Goal: Task Accomplishment & Management: Complete application form

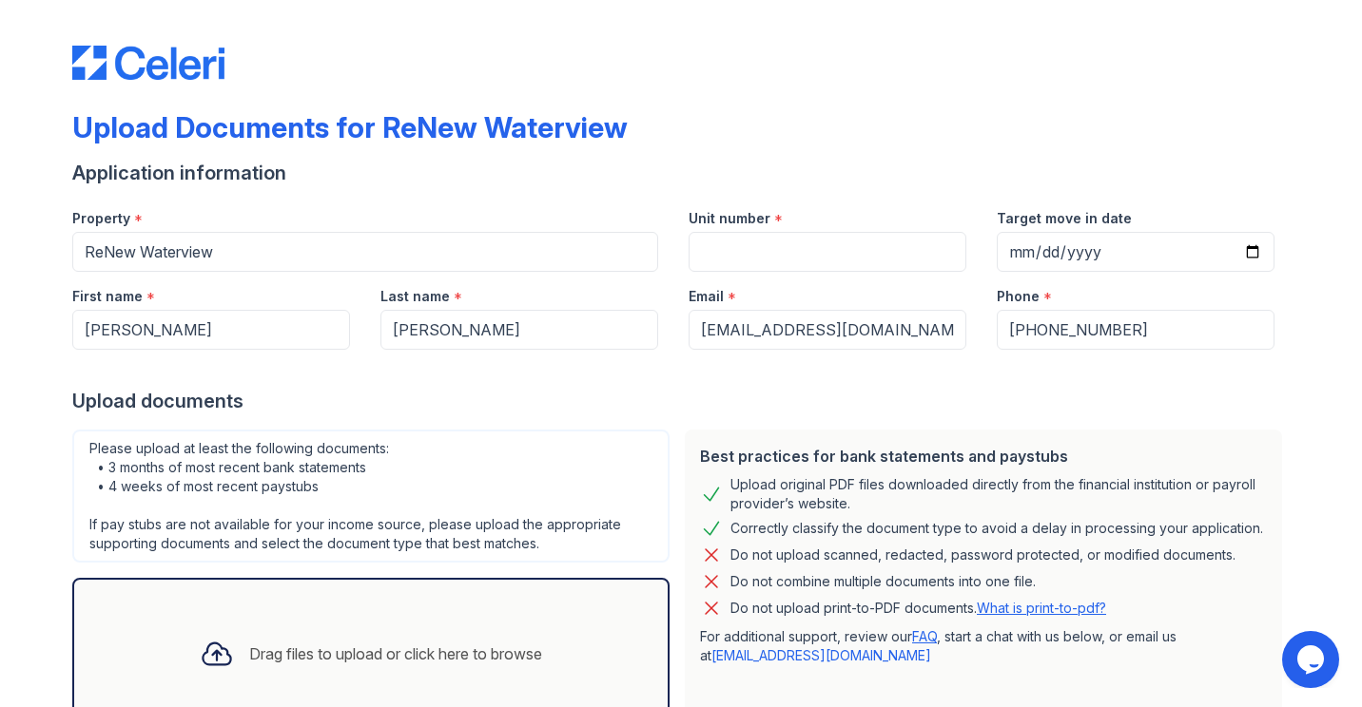
scroll to position [141, 0]
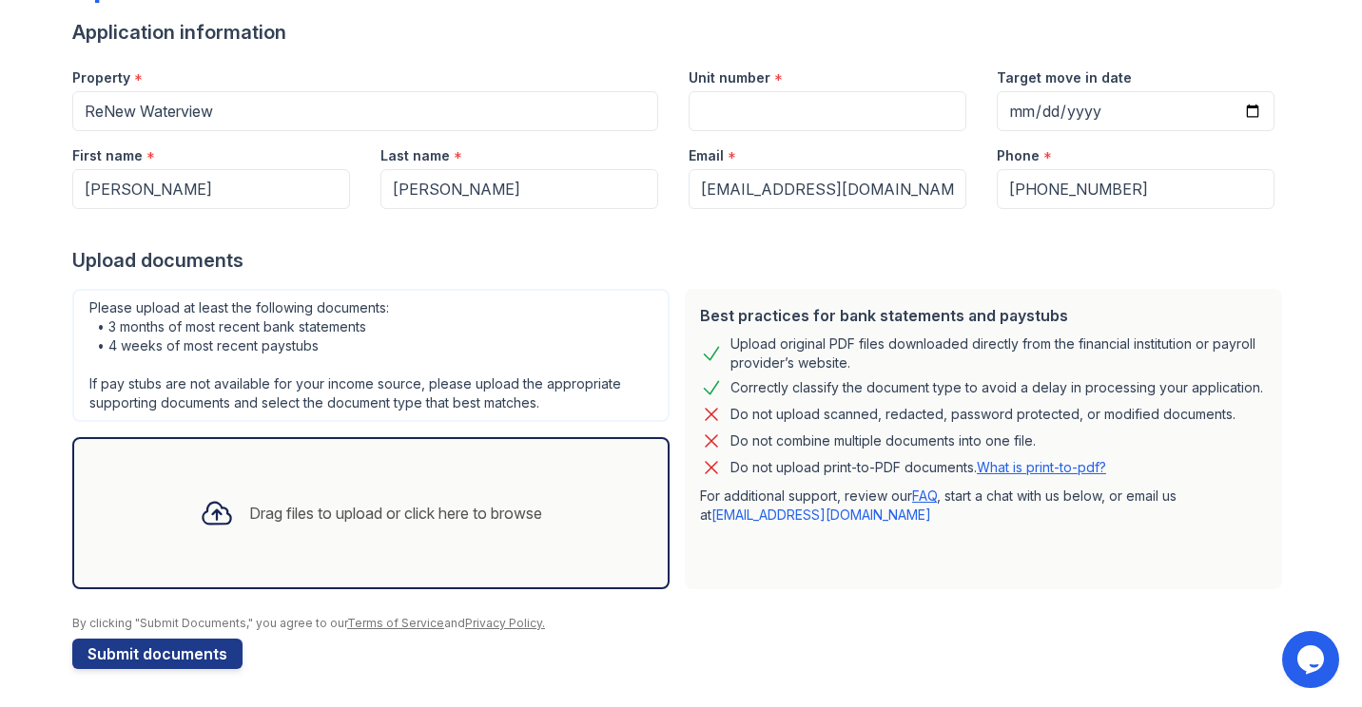
click at [463, 539] on div "Drag files to upload or click here to browse" at bounding box center [370, 513] width 373 height 65
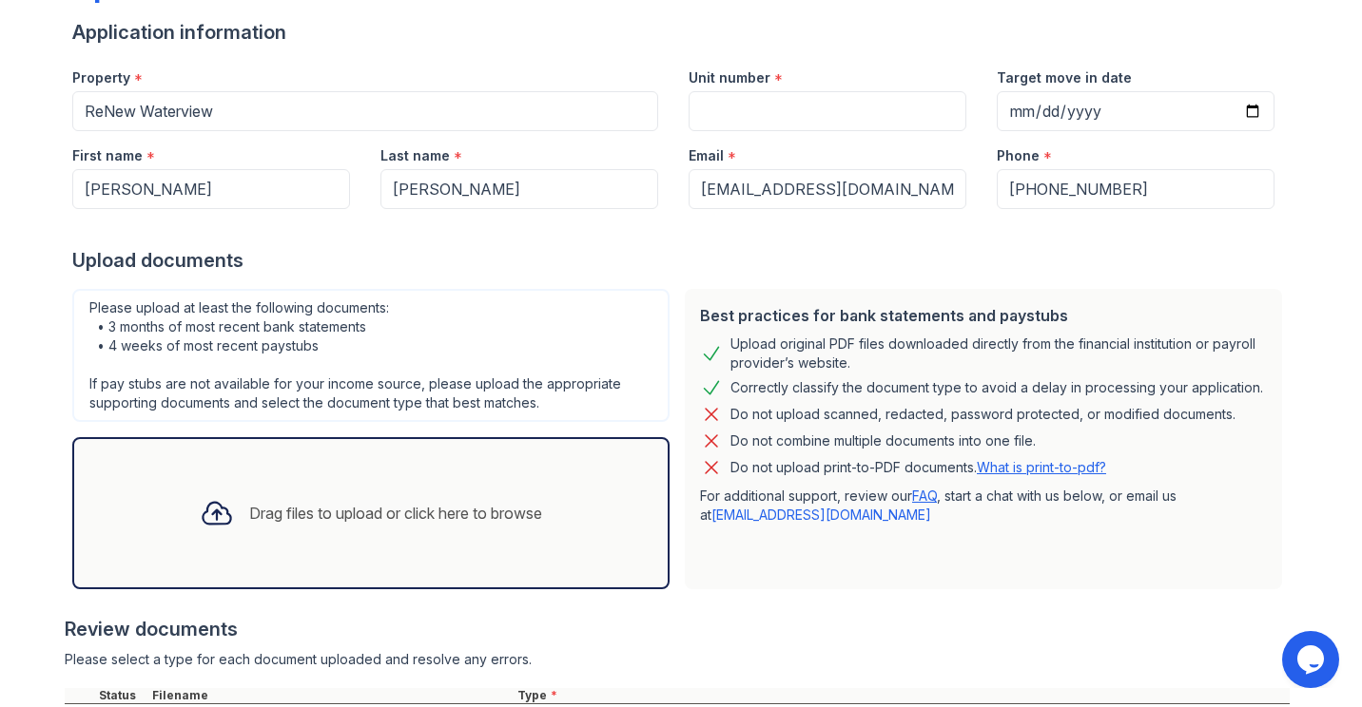
click at [342, 535] on div "Drag files to upload or click here to browse" at bounding box center [370, 513] width 373 height 65
click at [279, 531] on div "Drag files to upload or click here to browse" at bounding box center [370, 513] width 373 height 65
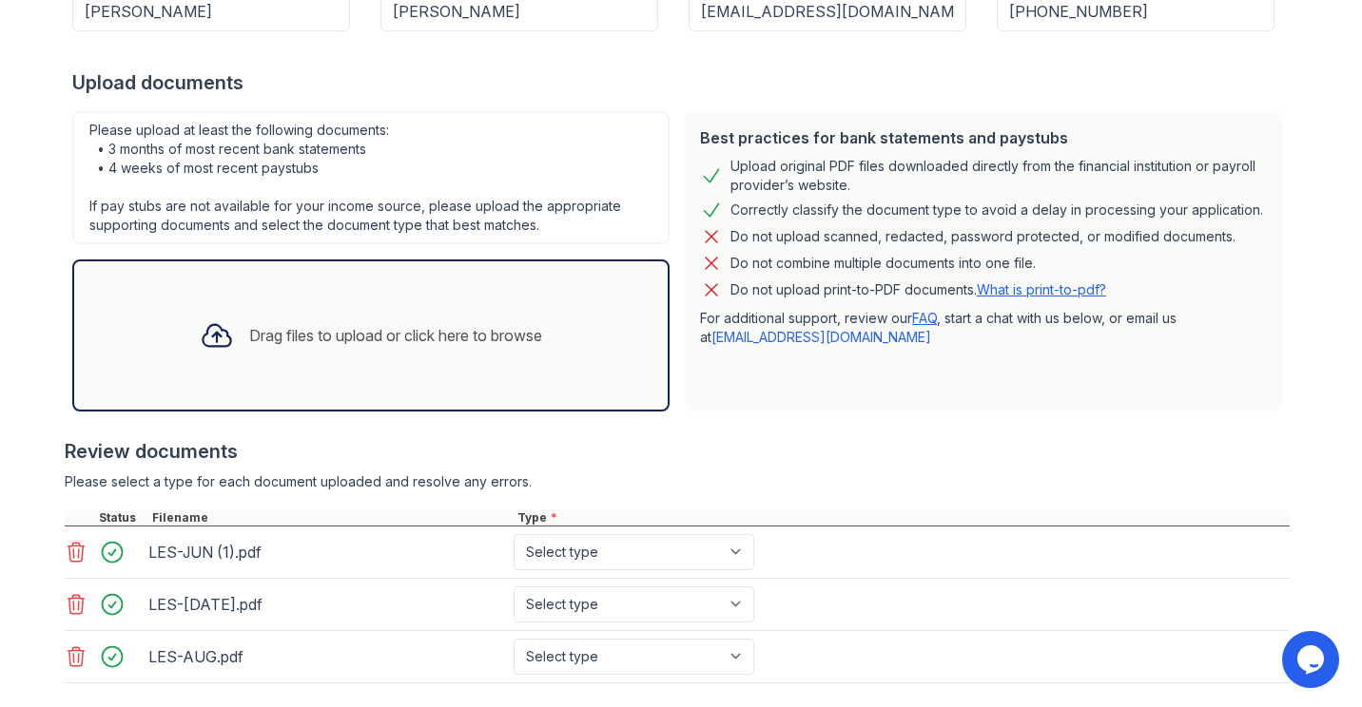
scroll to position [424, 0]
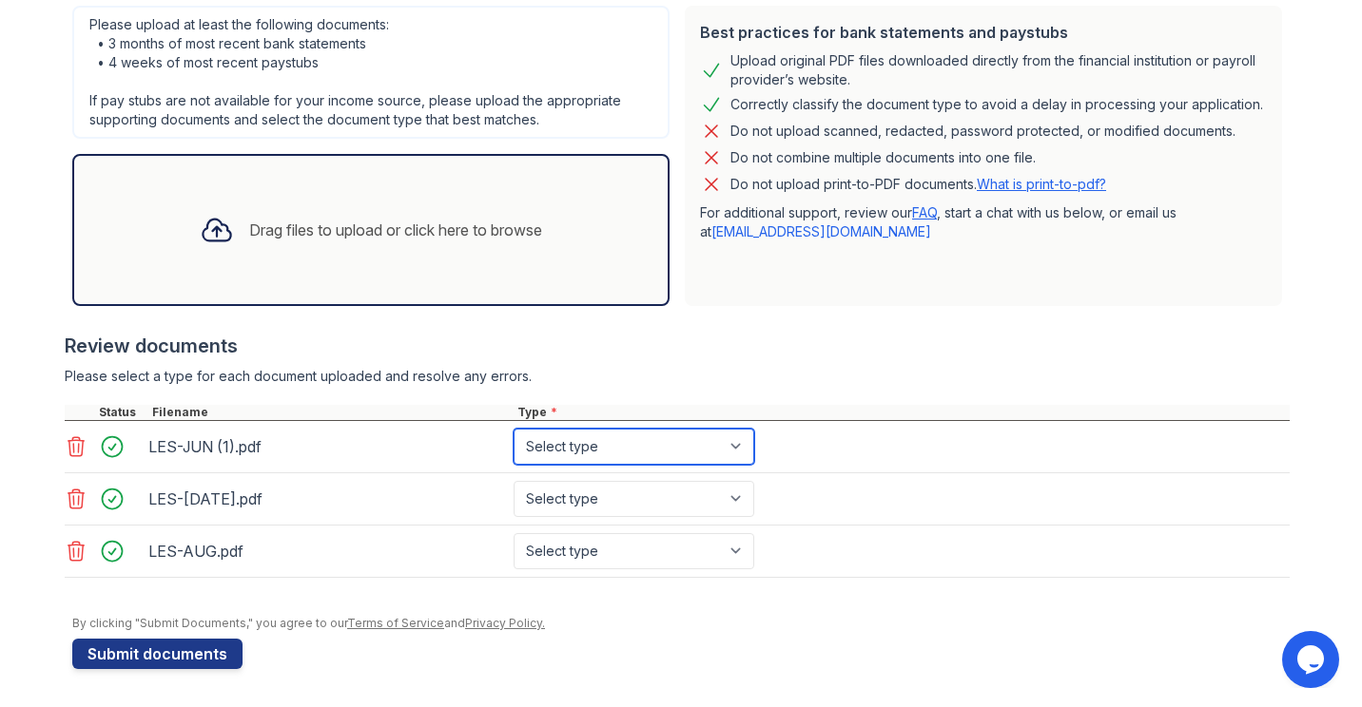
click at [541, 444] on select "Select type Paystub Bank Statement Offer Letter Tax Documents Benefit Award Let…" at bounding box center [633, 447] width 241 height 36
select select "paystub"
click at [513, 429] on select "Select type Paystub Bank Statement Offer Letter Tax Documents Benefit Award Let…" at bounding box center [633, 447] width 241 height 36
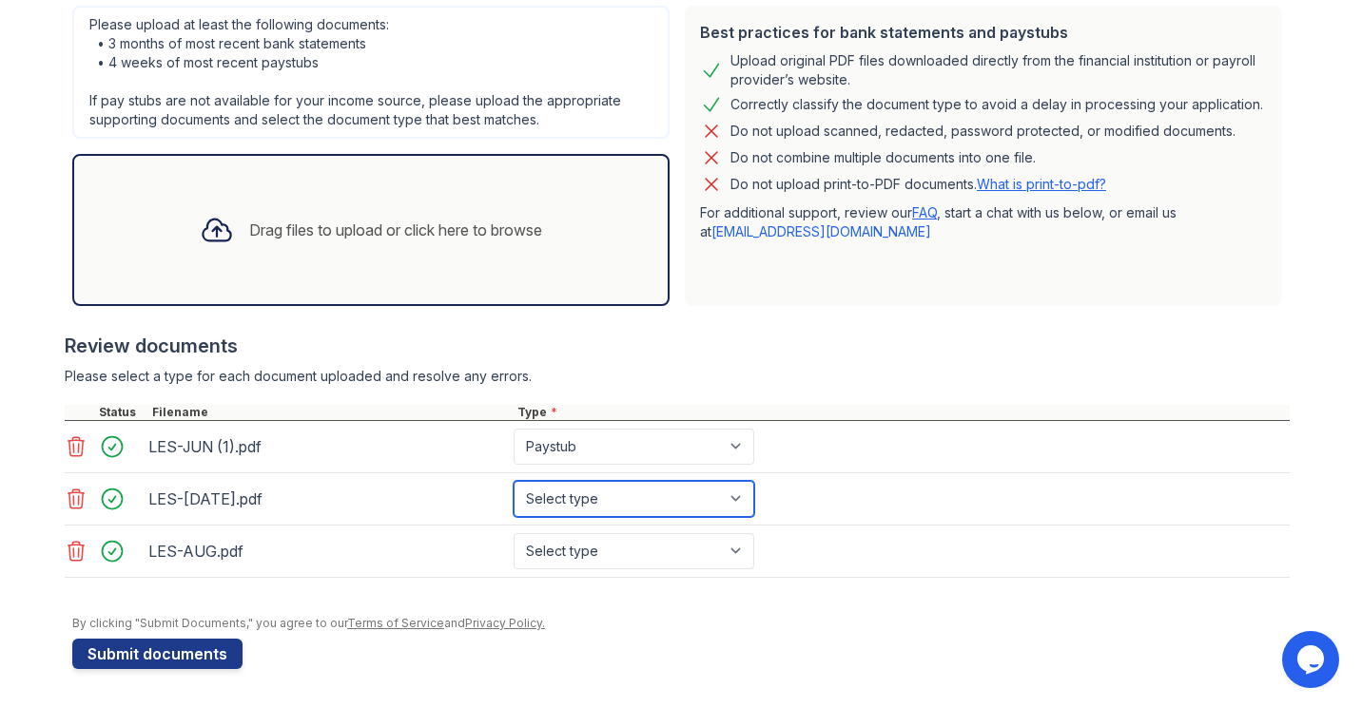
click at [544, 506] on select "Select type Paystub Bank Statement Offer Letter Tax Documents Benefit Award Let…" at bounding box center [633, 499] width 241 height 36
select select "paystub"
click at [513, 481] on select "Select type Paystub Bank Statement Offer Letter Tax Documents Benefit Award Let…" at bounding box center [633, 499] width 241 height 36
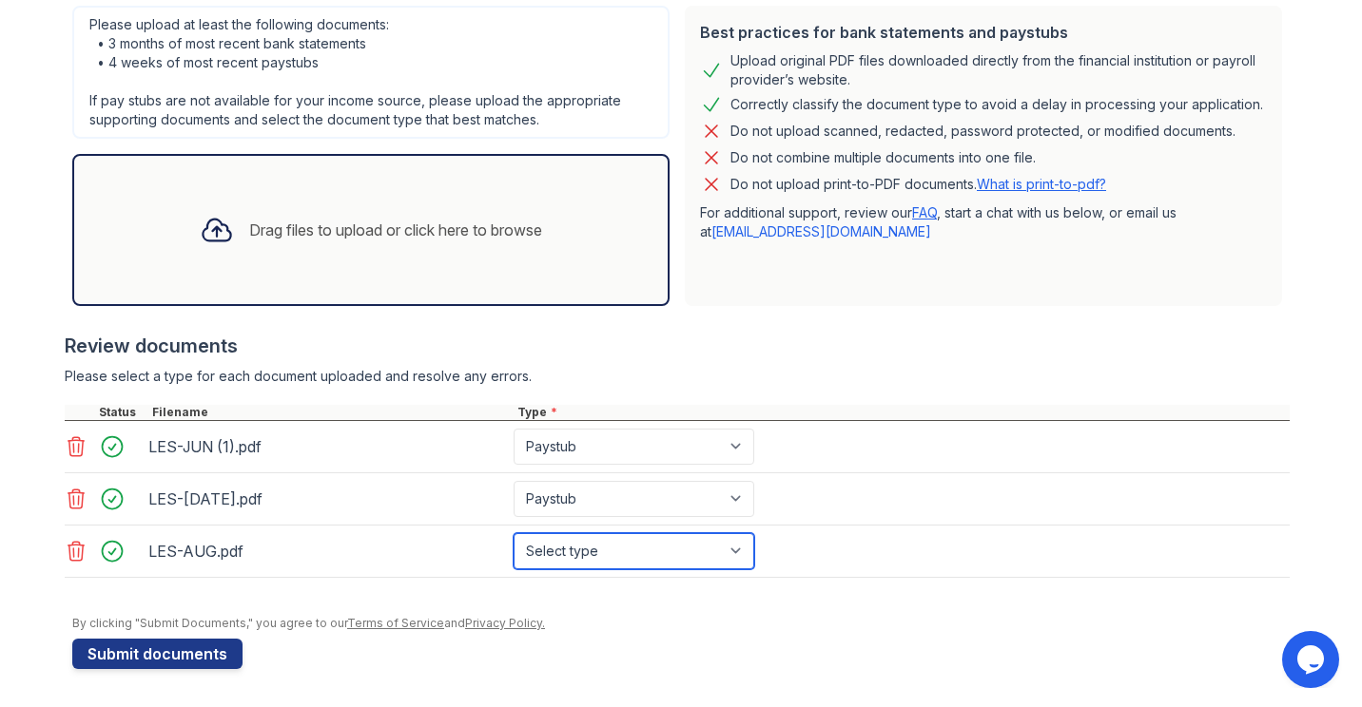
click at [554, 568] on select "Select type Paystub Bank Statement Offer Letter Tax Documents Benefit Award Let…" at bounding box center [633, 551] width 241 height 36
select select "paystub"
click at [513, 533] on select "Select type Paystub Bank Statement Offer Letter Tax Documents Benefit Award Let…" at bounding box center [633, 551] width 241 height 36
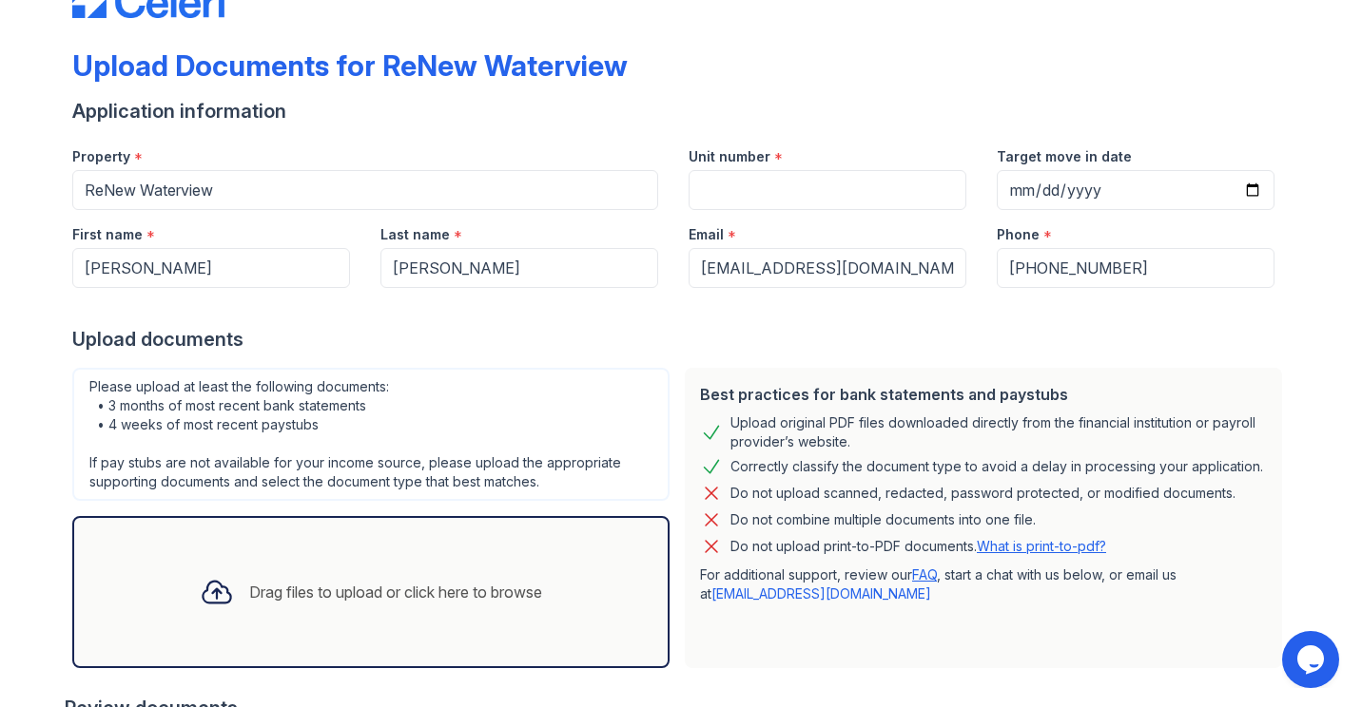
scroll to position [61, 0]
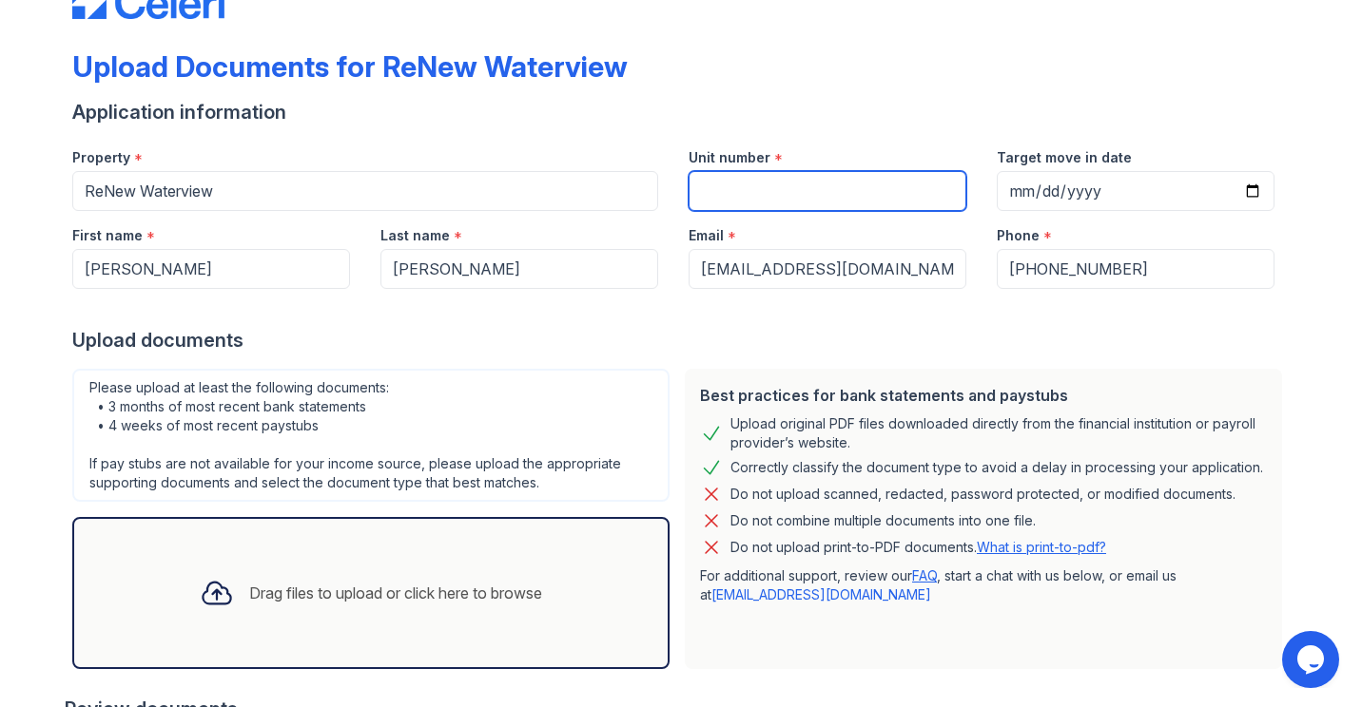
click at [809, 178] on input "Unit number" at bounding box center [827, 191] width 278 height 40
type input "E-E103"
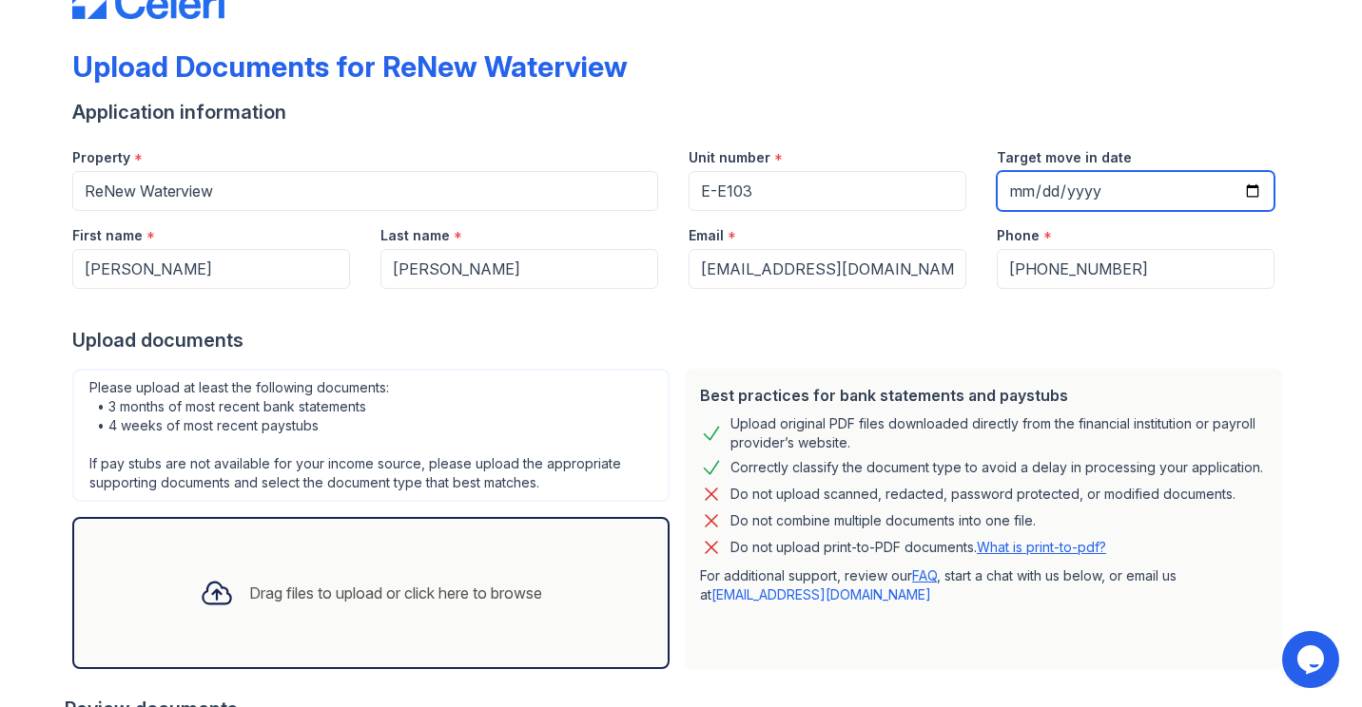
click at [1023, 195] on input "Target move in date" at bounding box center [1136, 191] width 278 height 40
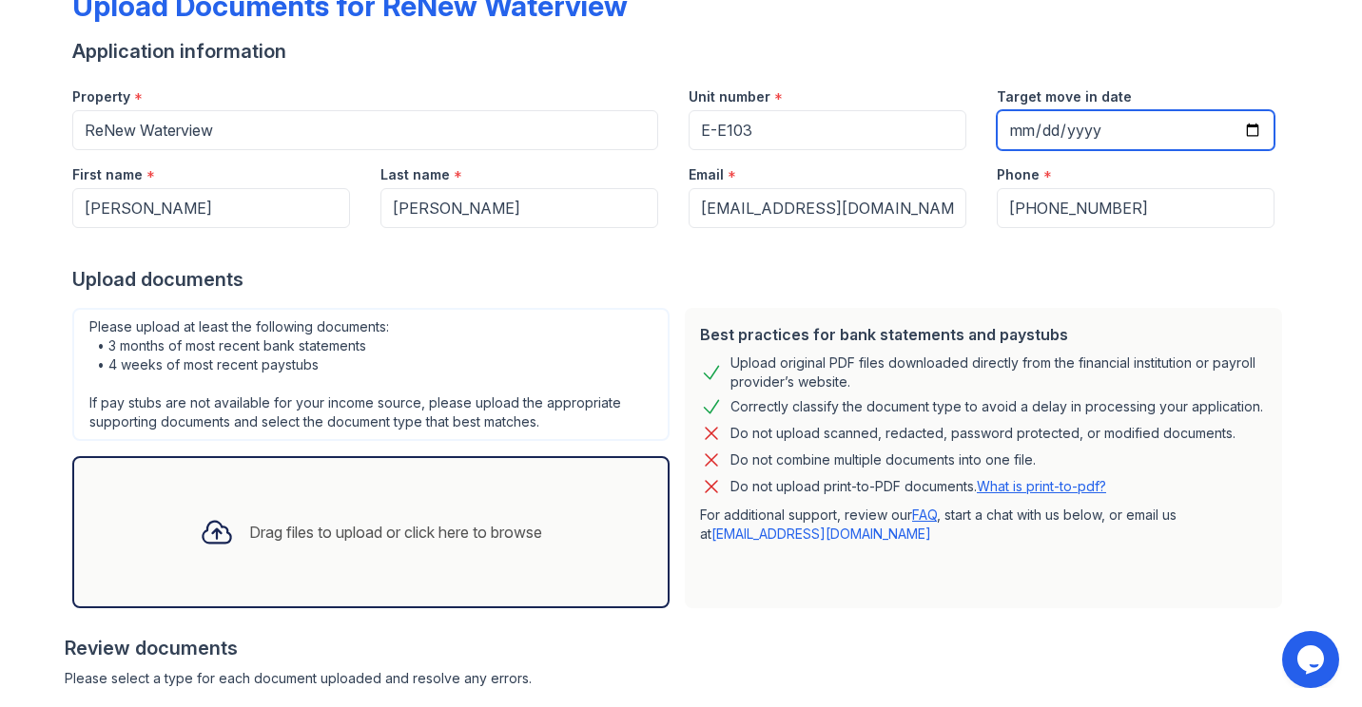
scroll to position [123, 0]
click at [256, 561] on div "Drag files to upload or click here to browse" at bounding box center [370, 531] width 373 height 65
click at [264, 510] on div "Drag files to upload or click here to browse" at bounding box center [370, 531] width 373 height 65
click at [253, 562] on div "Drag files to upload or click here to browse" at bounding box center [370, 531] width 373 height 65
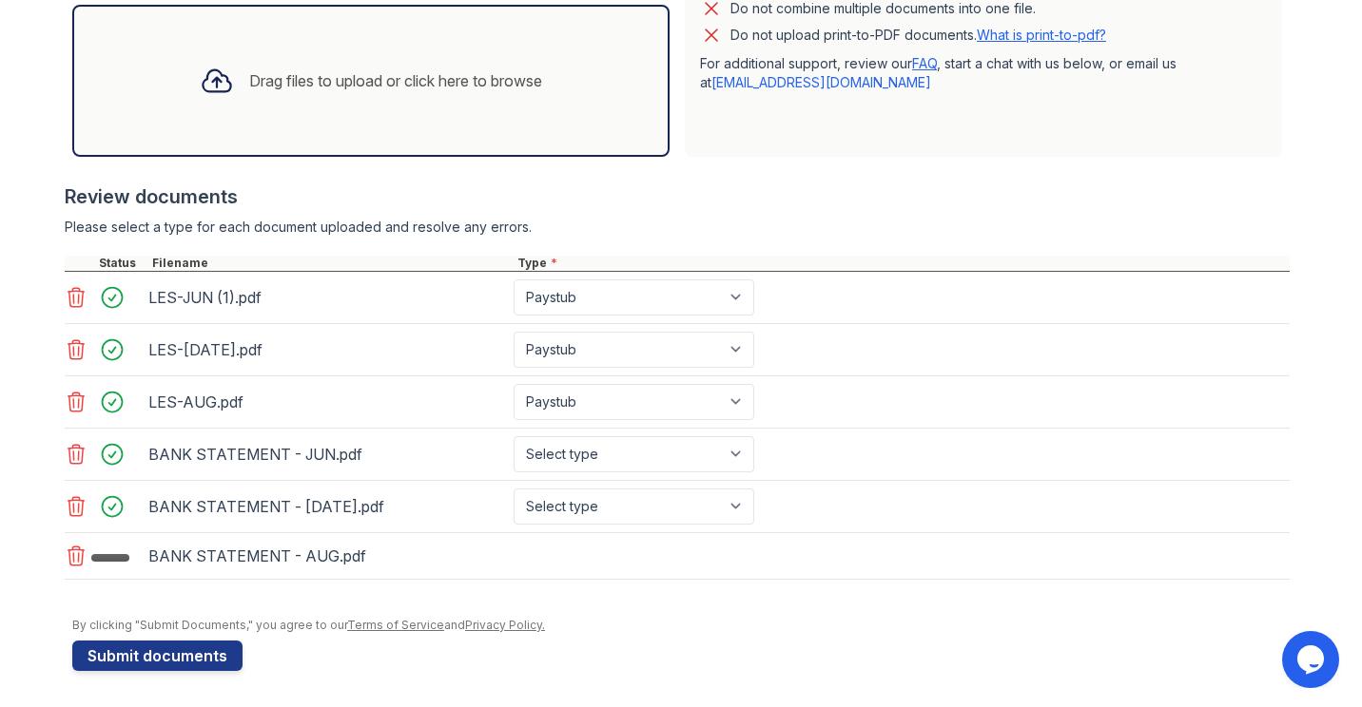
scroll to position [575, 0]
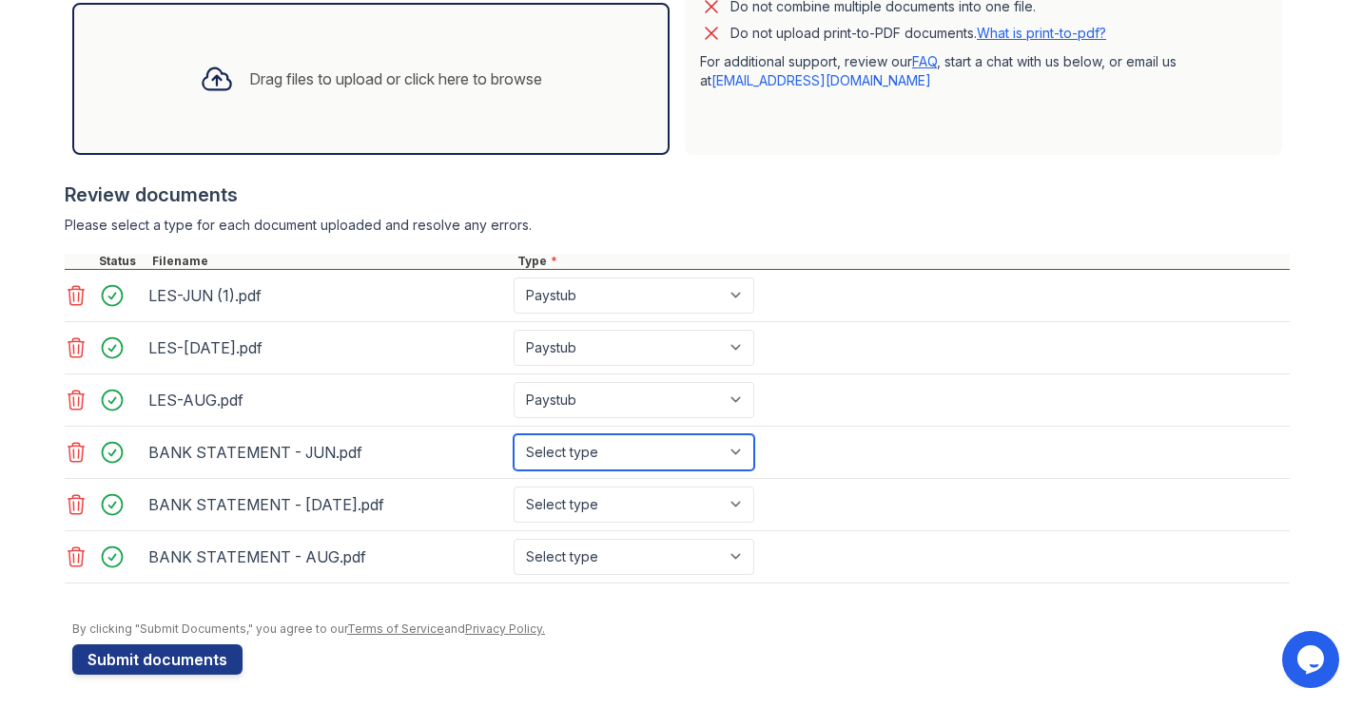
click at [548, 449] on select "Select type Paystub Bank Statement Offer Letter Tax Documents Benefit Award Let…" at bounding box center [633, 453] width 241 height 36
select select "bank_statement"
click at [513, 435] on select "Select type Paystub Bank Statement Offer Letter Tax Documents Benefit Award Let…" at bounding box center [633, 453] width 241 height 36
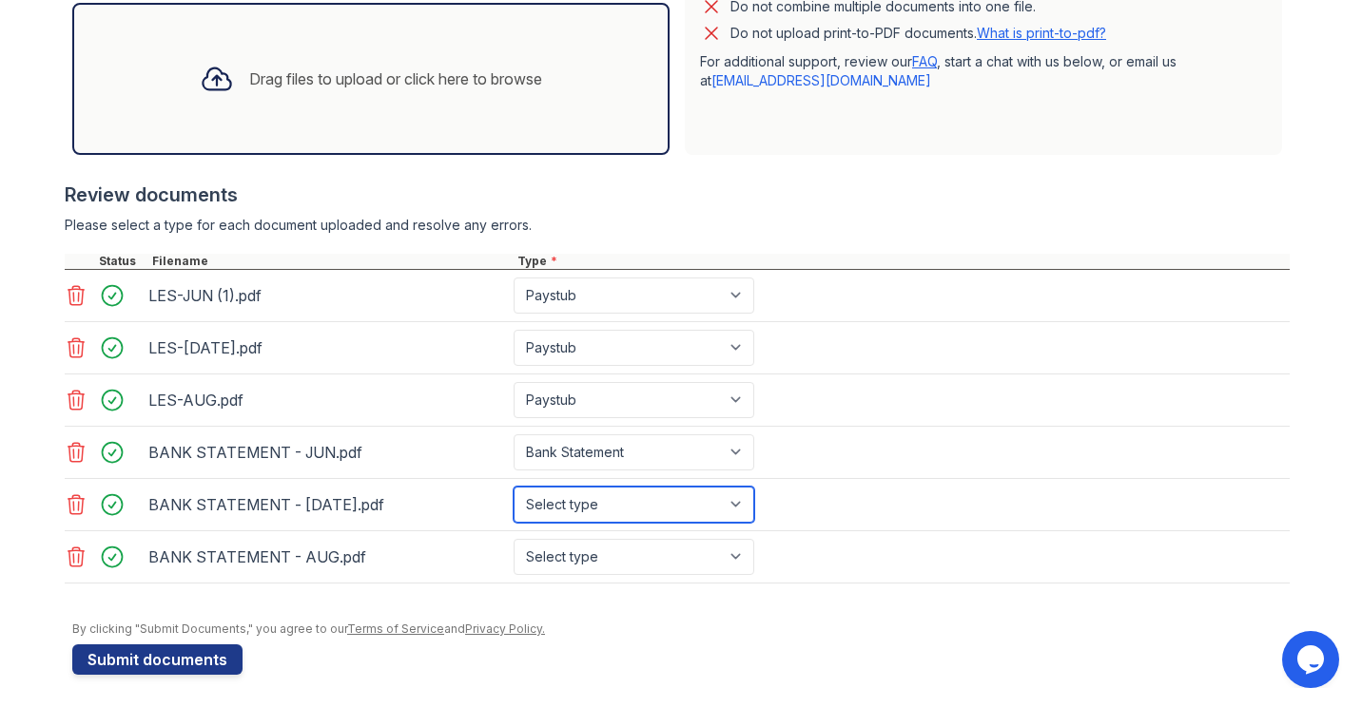
click at [557, 502] on select "Select type Paystub Bank Statement Offer Letter Tax Documents Benefit Award Let…" at bounding box center [633, 505] width 241 height 36
select select "bank_statement"
click at [513, 487] on select "Select type Paystub Bank Statement Offer Letter Tax Documents Benefit Award Let…" at bounding box center [633, 505] width 241 height 36
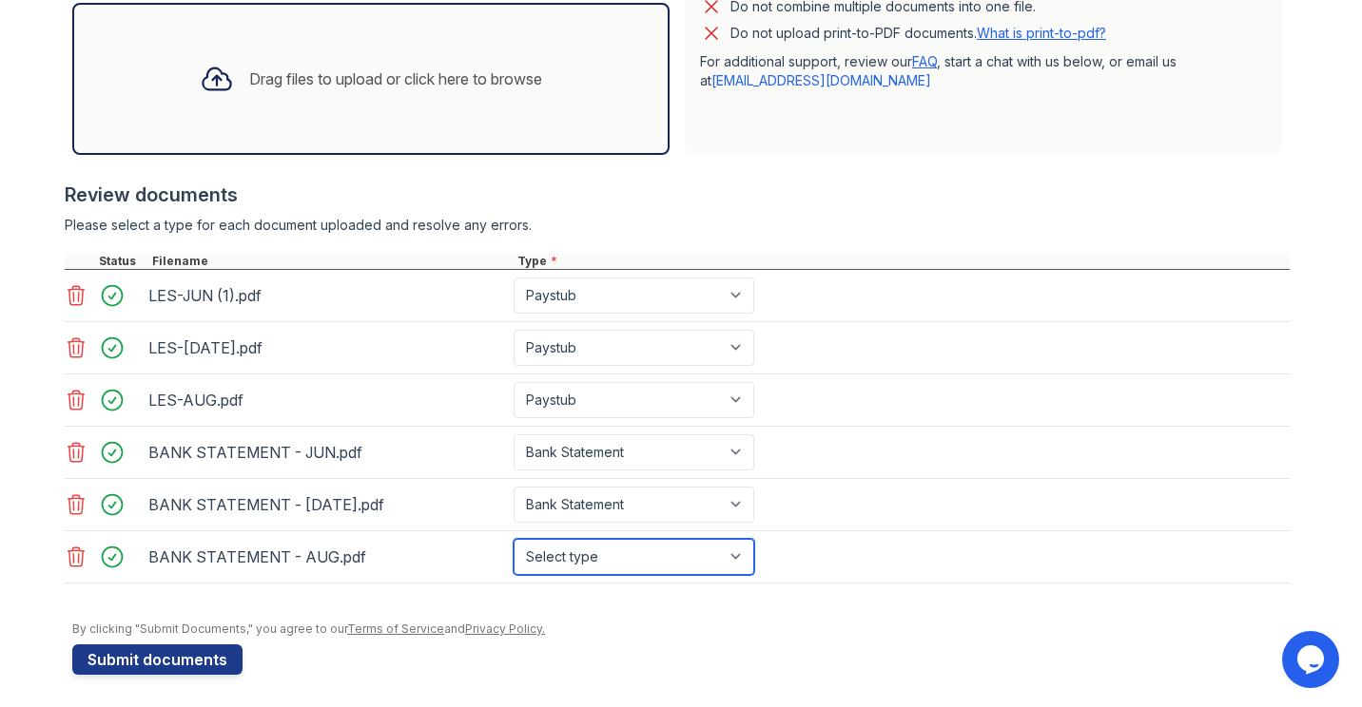
click at [538, 570] on select "Select type Paystub Bank Statement Offer Letter Tax Documents Benefit Award Let…" at bounding box center [633, 557] width 241 height 36
select select "bank_statement"
click at [513, 539] on select "Select type Paystub Bank Statement Offer Letter Tax Documents Benefit Award Let…" at bounding box center [633, 557] width 241 height 36
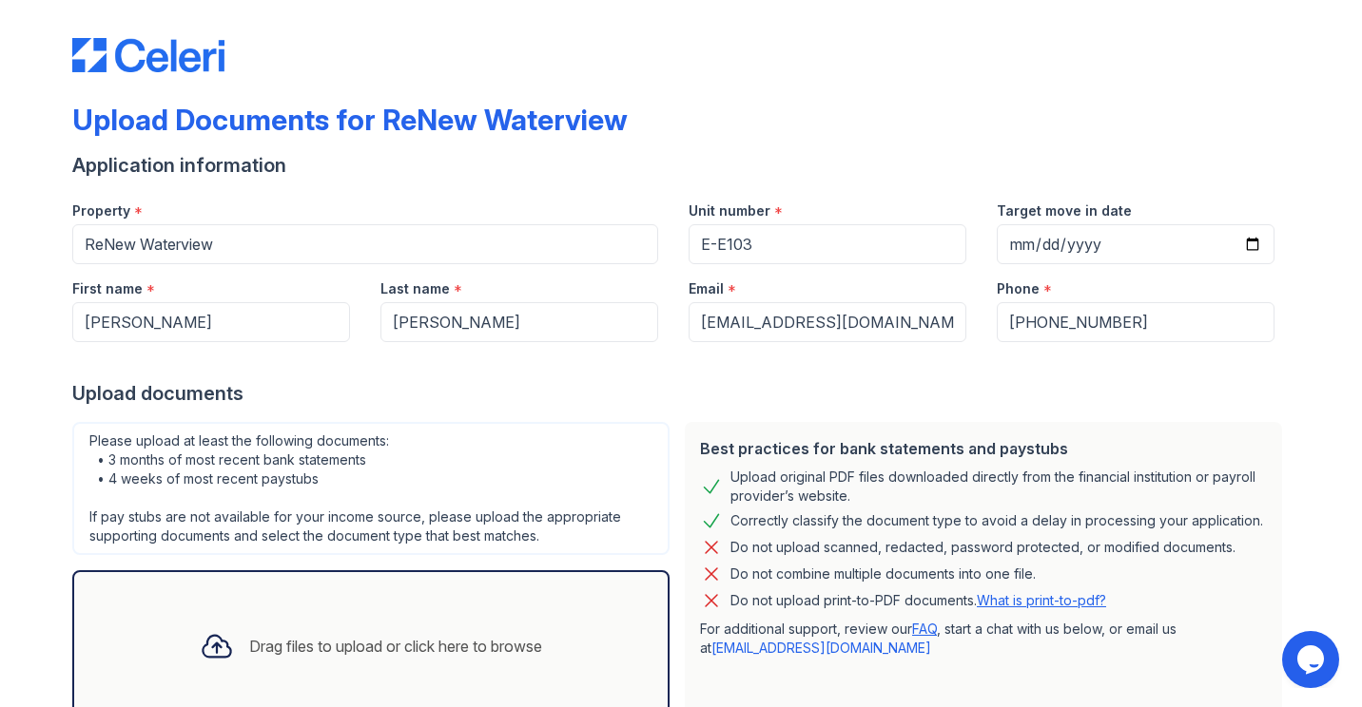
scroll to position [0, 0]
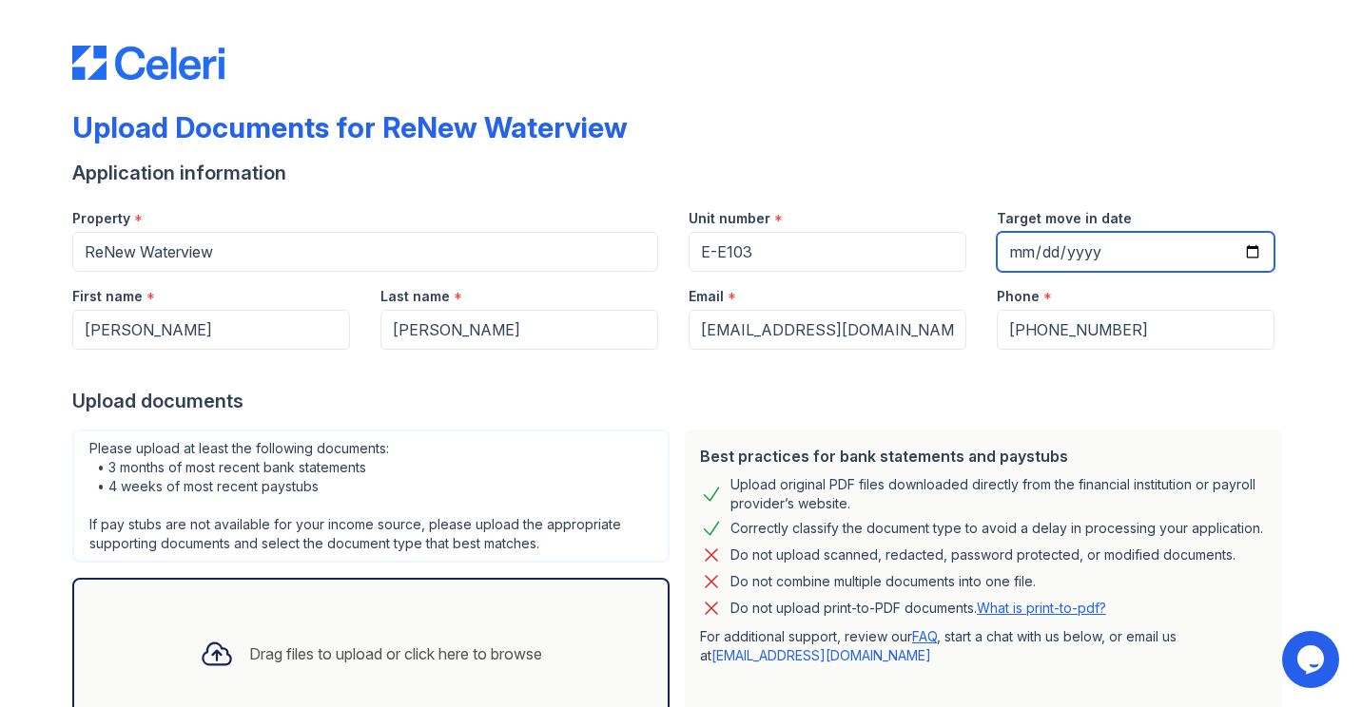
click at [1016, 248] on input "Target move in date" at bounding box center [1136, 252] width 278 height 40
type input "[DATE]"
click at [988, 400] on div "Upload documents" at bounding box center [680, 401] width 1217 height 27
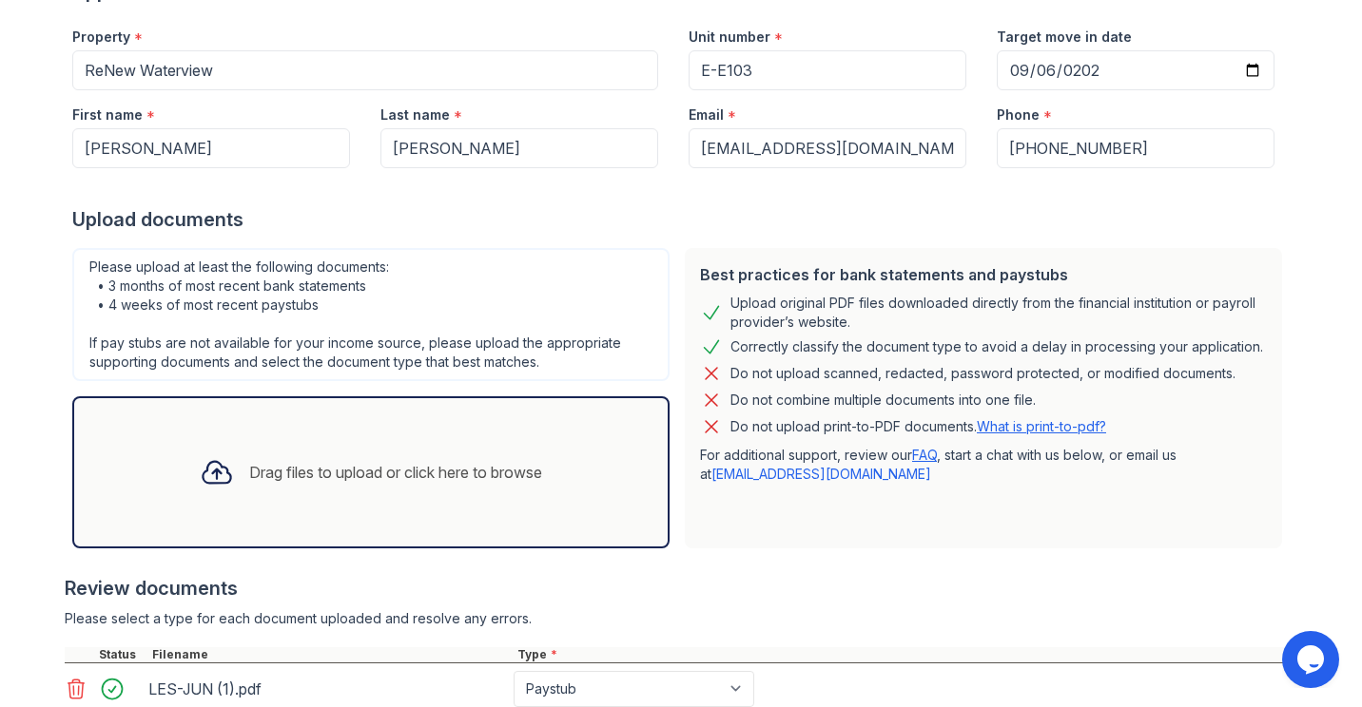
scroll to position [581, 0]
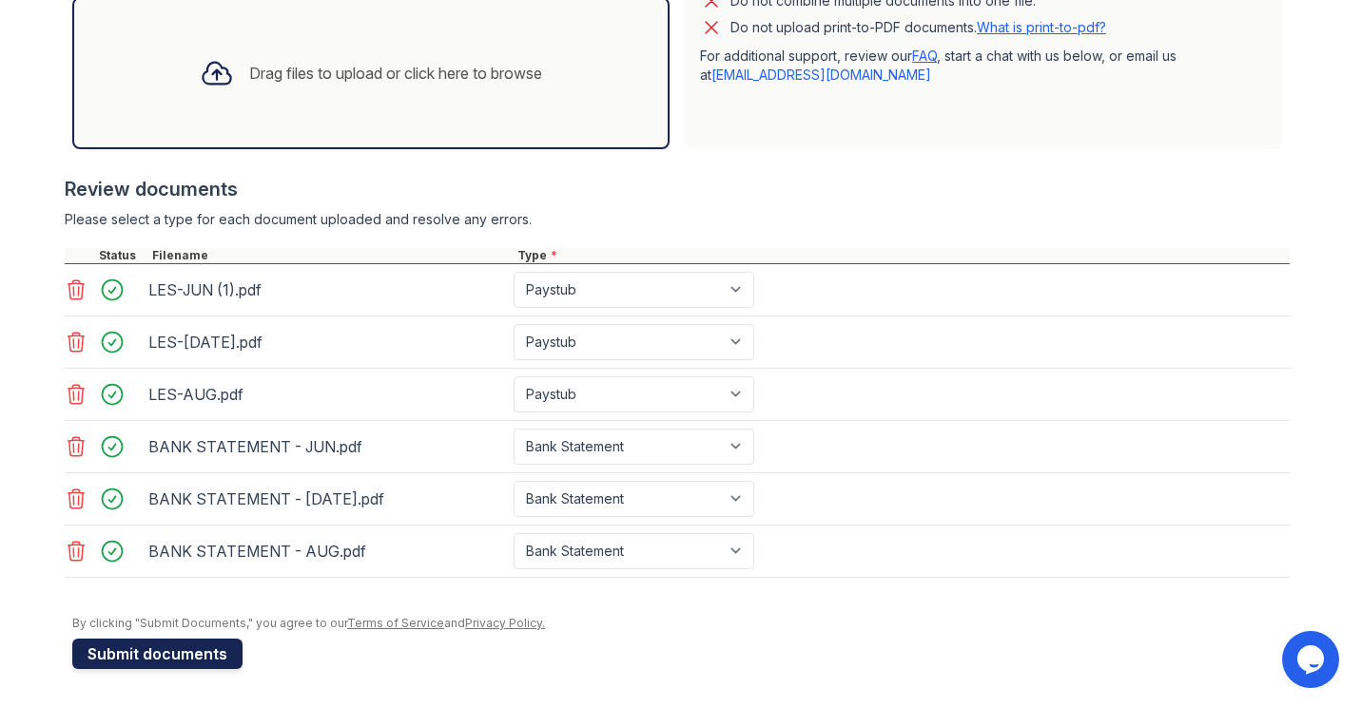
click at [208, 647] on button "Submit documents" at bounding box center [157, 654] width 170 height 30
